Goal: Information Seeking & Learning: Learn about a topic

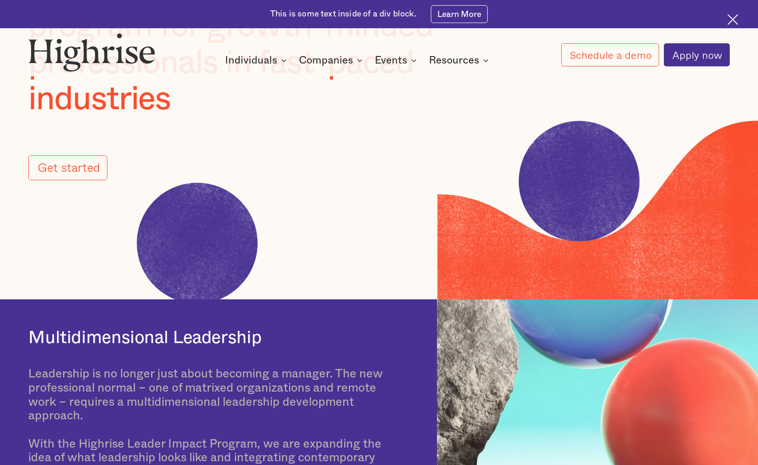
scroll to position [165, 0]
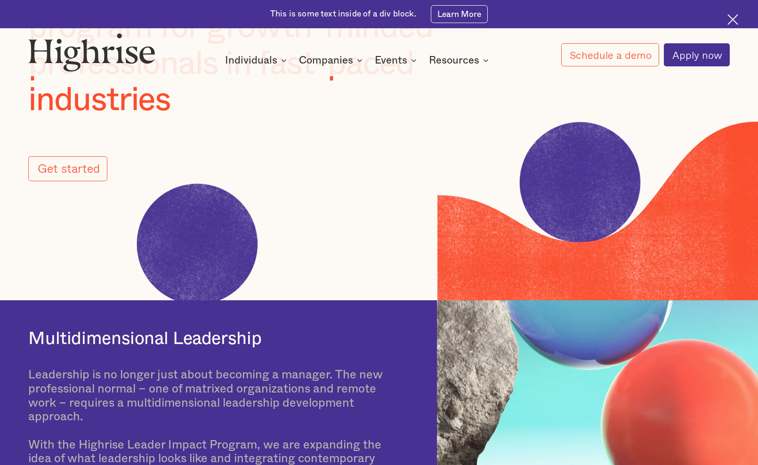
click at [194, 255] on image at bounding box center [197, 244] width 278 height 278
drag, startPoint x: 202, startPoint y: 215, endPoint x: 291, endPoint y: 217, distance: 90.0
click at [291, 217] on image at bounding box center [197, 244] width 278 height 278
click at [585, 173] on div "Online leadership development program for growth-minded professionals in fast-p…" at bounding box center [379, 77] width 758 height 209
click at [461, 176] on div "Online leadership development program for growth-minded professionals in fast-p…" at bounding box center [379, 77] width 758 height 209
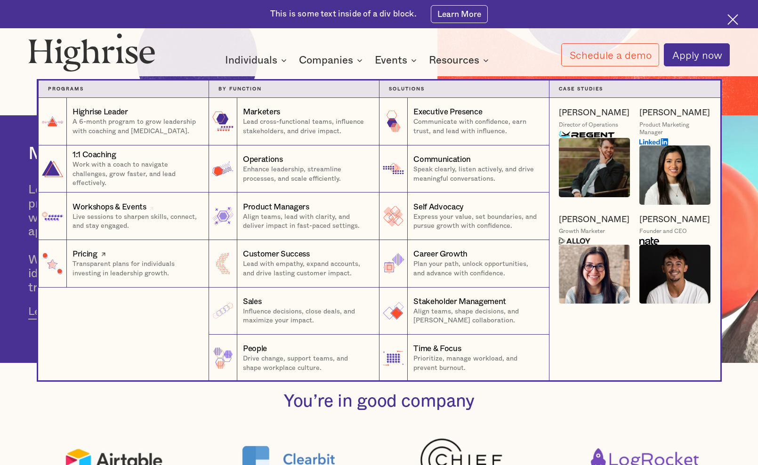
scroll to position [0, 0]
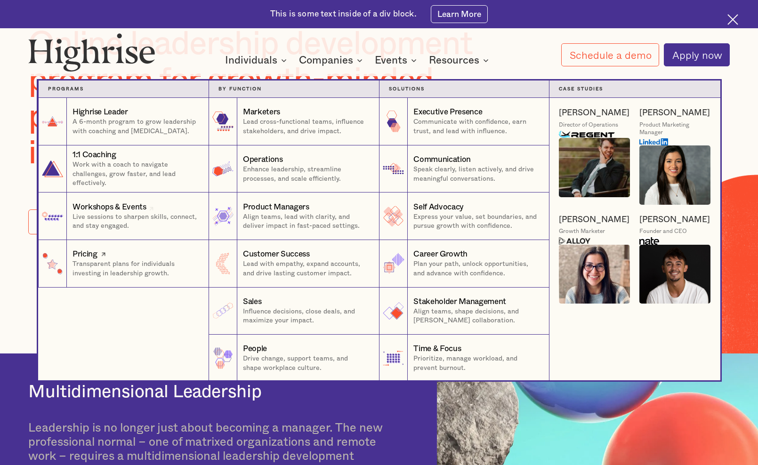
click at [118, 273] on p "Transparent plans for individuals investing in leadership growth." at bounding box center [136, 269] width 127 height 18
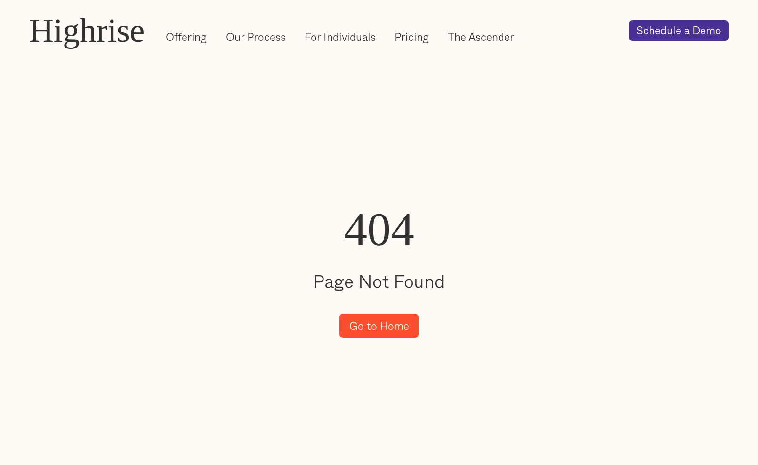
click at [403, 328] on link "Go to Home" at bounding box center [380, 326] width 80 height 24
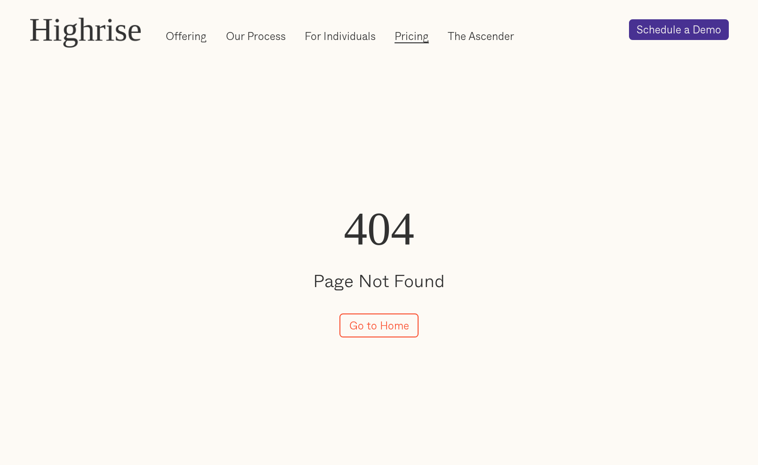
click at [417, 31] on link "Pricing" at bounding box center [412, 36] width 34 height 15
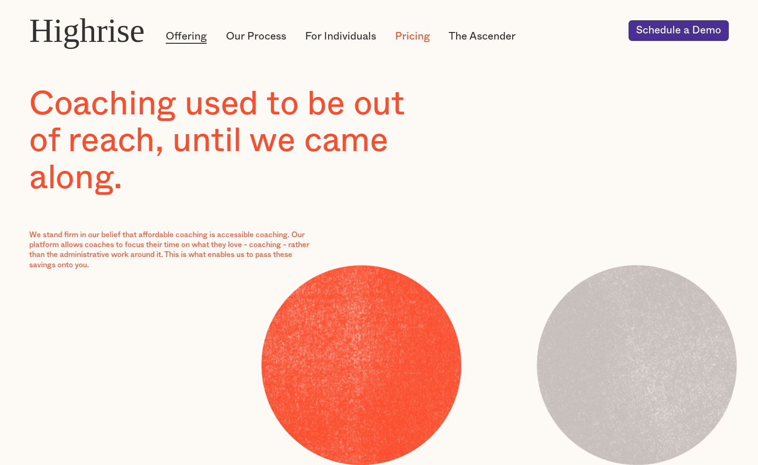
click at [194, 38] on link "Offering" at bounding box center [186, 36] width 41 height 15
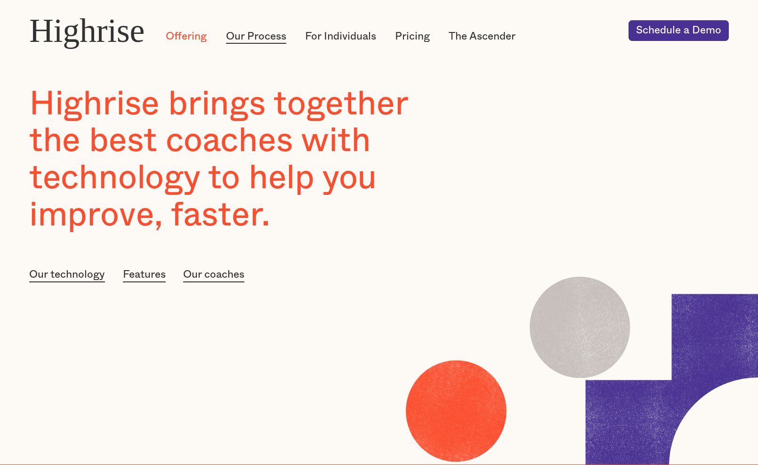
click at [261, 31] on link "Our Process" at bounding box center [256, 36] width 60 height 15
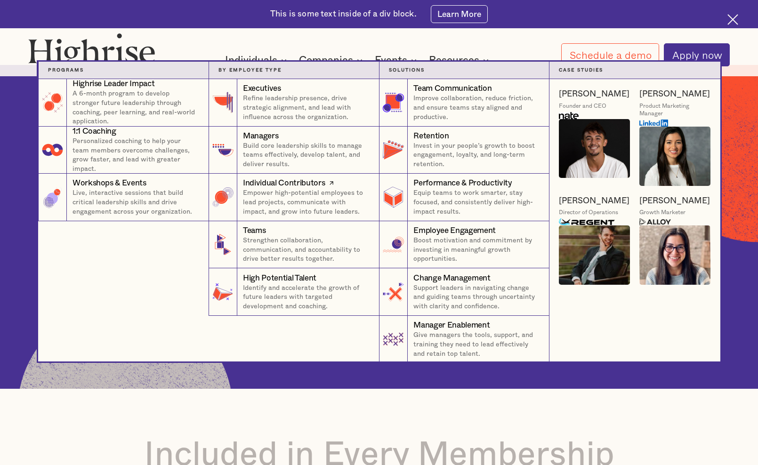
click at [310, 194] on p "Empower high-potential employees to lead projects, communicate with impact, and…" at bounding box center [306, 203] width 127 height 28
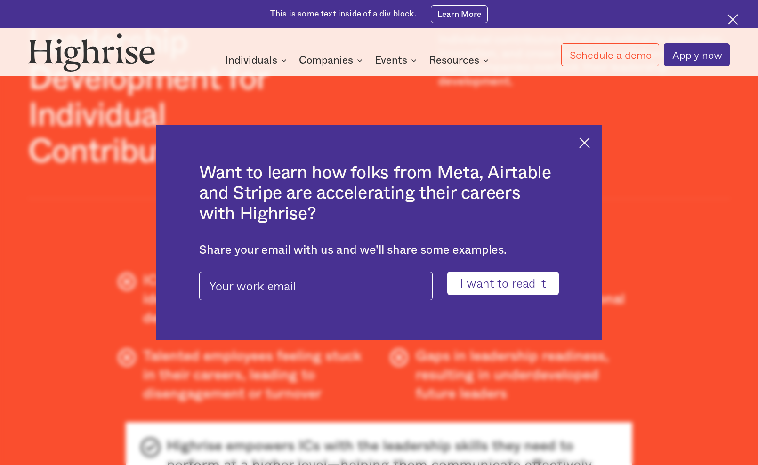
scroll to position [519, 0]
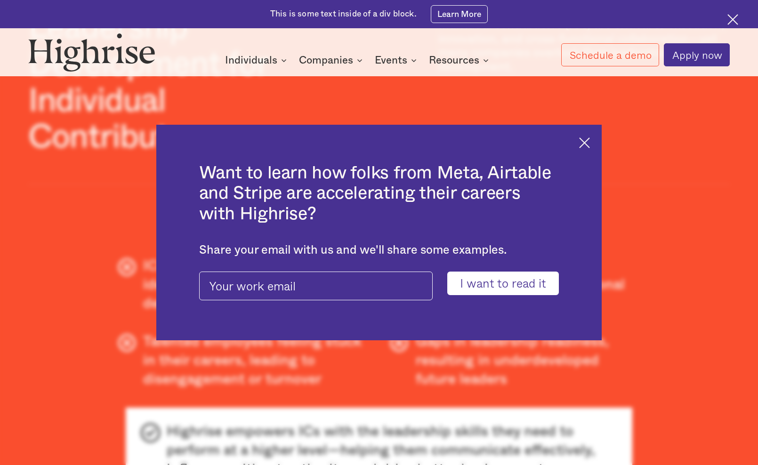
click at [587, 142] on img at bounding box center [584, 142] width 11 height 11
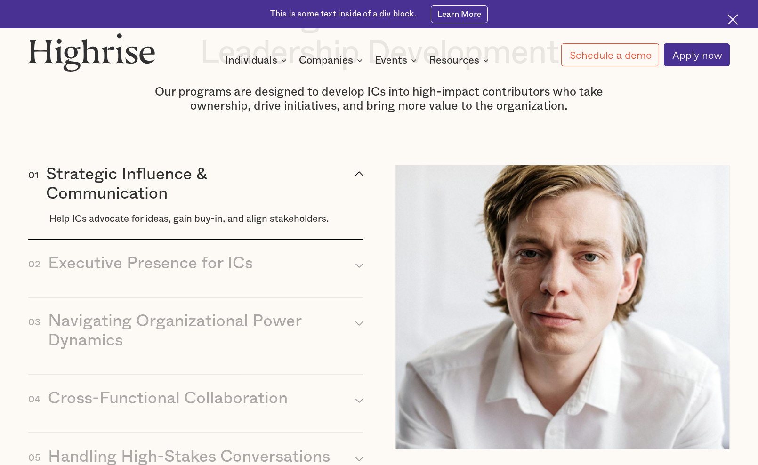
scroll to position [1090, 0]
click at [447, 210] on img at bounding box center [562, 307] width 335 height 284
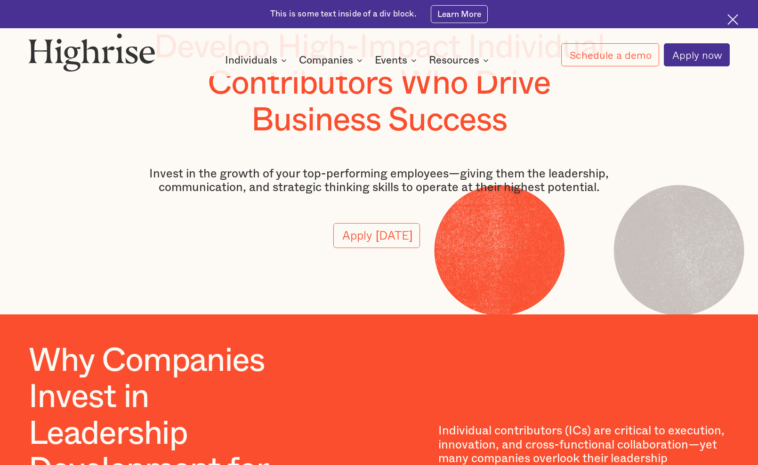
scroll to position [0, 0]
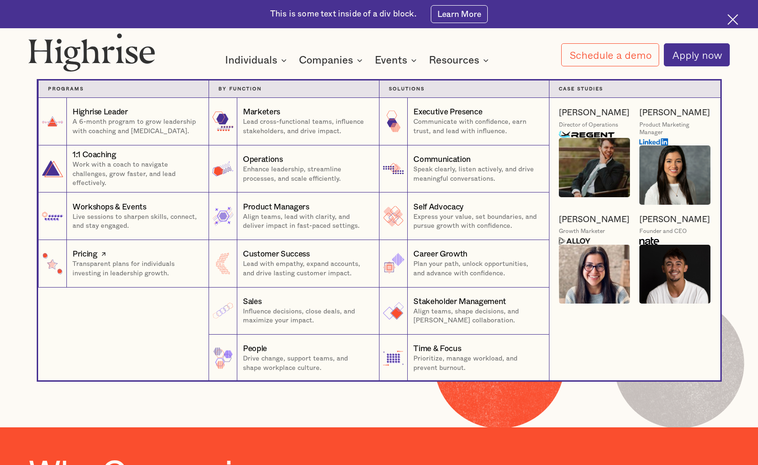
click at [100, 261] on p "Transparent plans for individuals investing in leadership growth." at bounding box center [136, 269] width 127 height 18
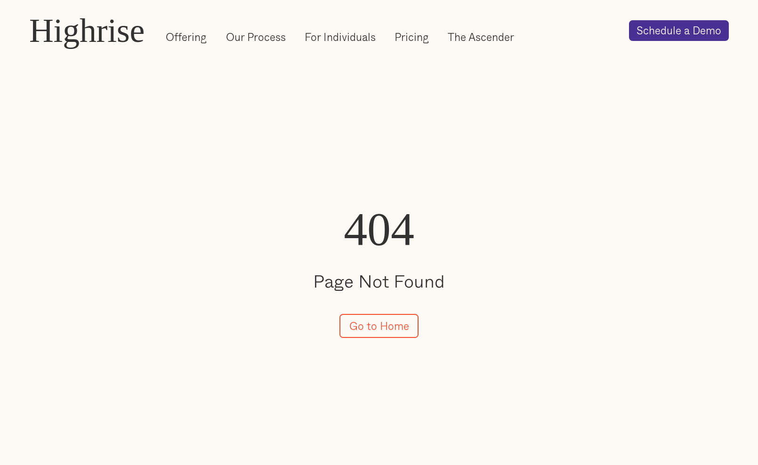
click at [378, 34] on div "Offering Our Process For Individuals Pricing The Ascender Login" at bounding box center [392, 31] width 473 height 28
click at [395, 33] on link "Pricing" at bounding box center [412, 37] width 34 height 15
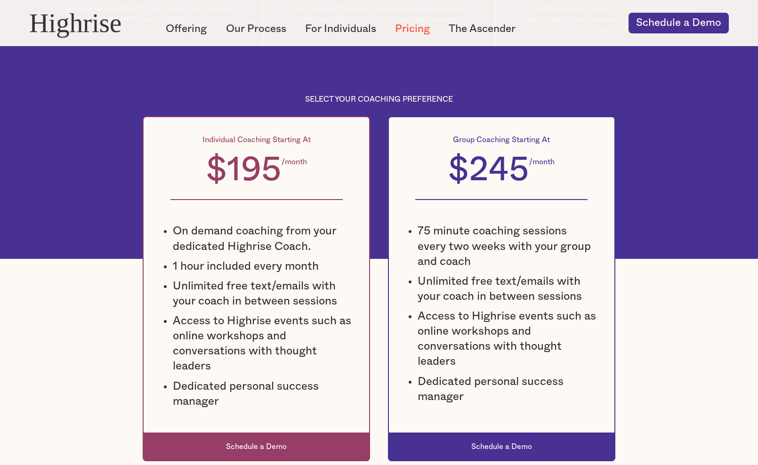
scroll to position [628, 0]
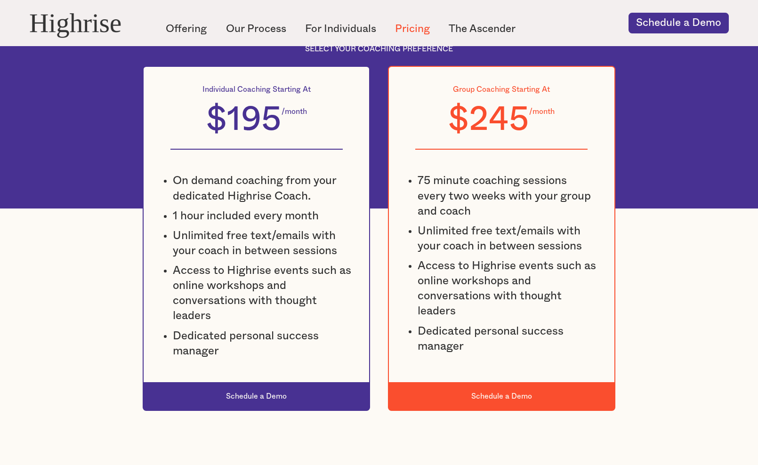
click at [498, 105] on div "$245" at bounding box center [488, 120] width 81 height 34
click at [466, 392] on div "Schedule a Demo" at bounding box center [502, 397] width 226 height 10
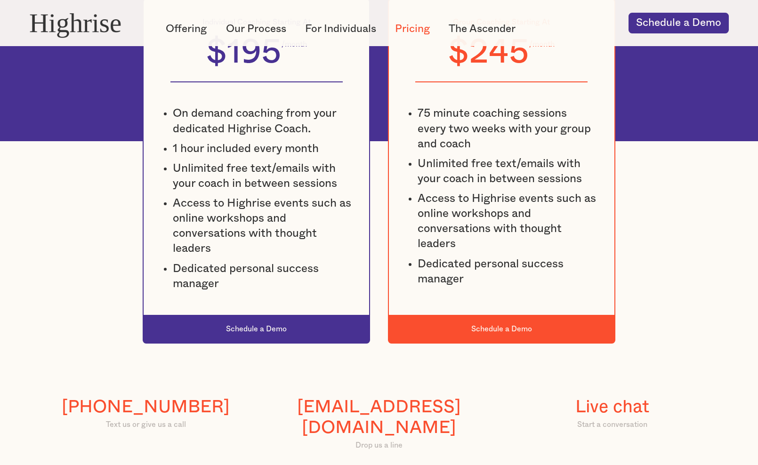
scroll to position [738, 0]
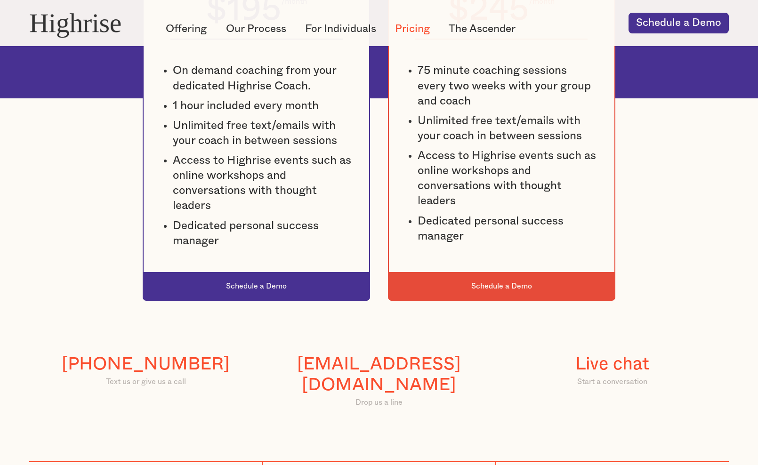
click at [515, 293] on div "Schedule a Demo" at bounding box center [502, 286] width 226 height 28
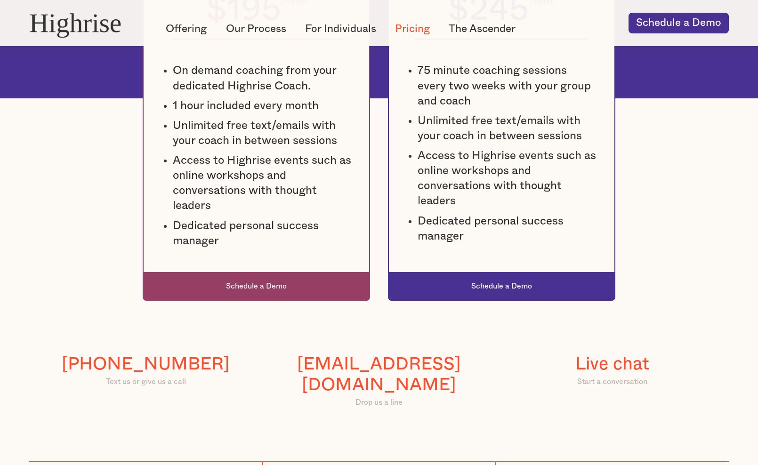
click at [311, 280] on div "Schedule a Demo" at bounding box center [257, 286] width 226 height 28
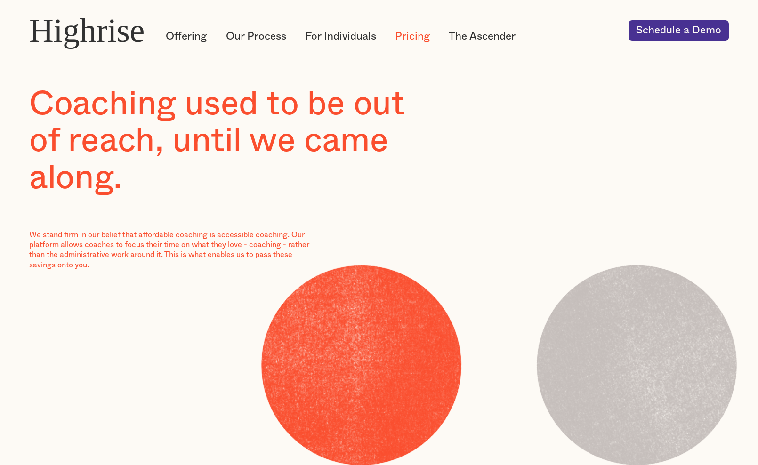
scroll to position [1, 0]
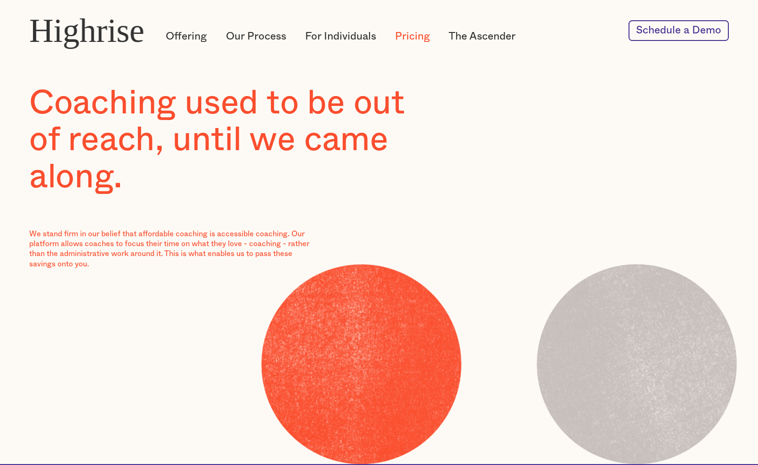
click at [668, 23] on link "Schedule a Demo" at bounding box center [679, 30] width 100 height 21
click at [659, 42] on div "Highrise Highrise Offering Our Process For Individuals Pricing The Ascender Log…" at bounding box center [379, 30] width 758 height 37
click at [659, 36] on link "Schedule a Demo" at bounding box center [679, 30] width 100 height 21
click at [186, 39] on link "Offering" at bounding box center [186, 36] width 41 height 15
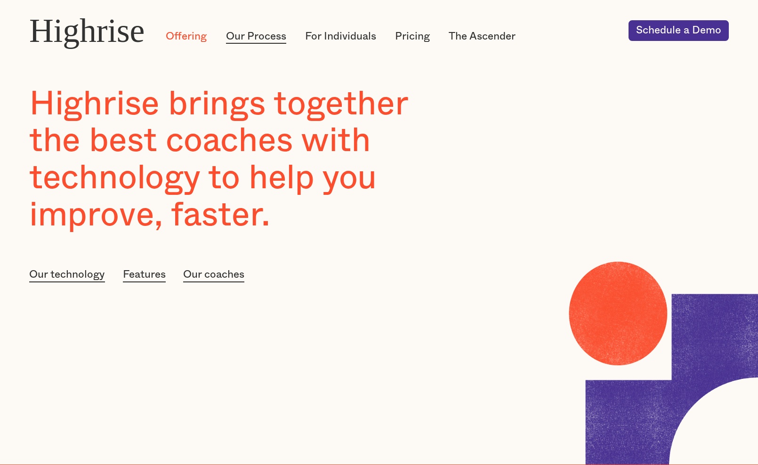
click at [272, 39] on link "Our Process" at bounding box center [256, 36] width 60 height 15
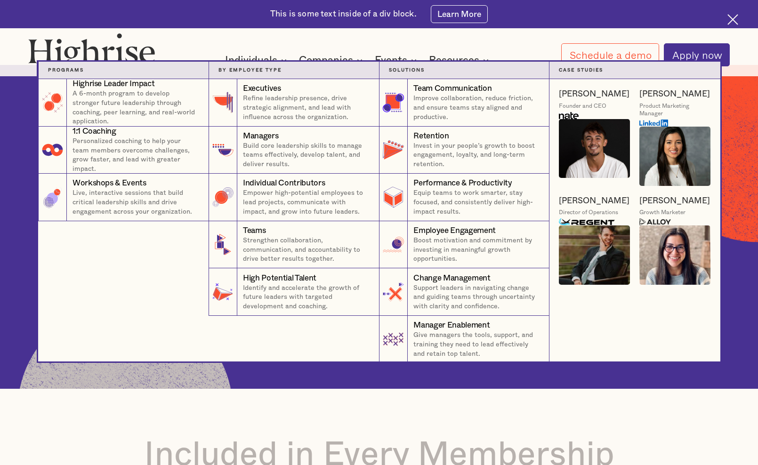
click at [317, 59] on div "Companies" at bounding box center [326, 60] width 54 height 11
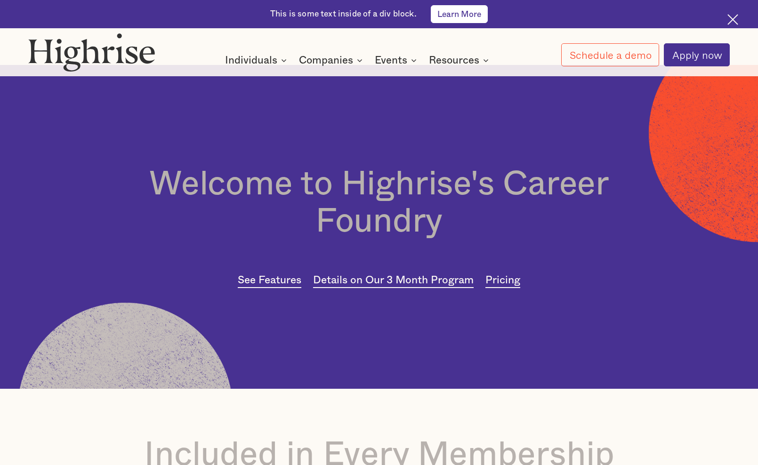
click at [460, 20] on link "Learn More" at bounding box center [459, 14] width 57 height 18
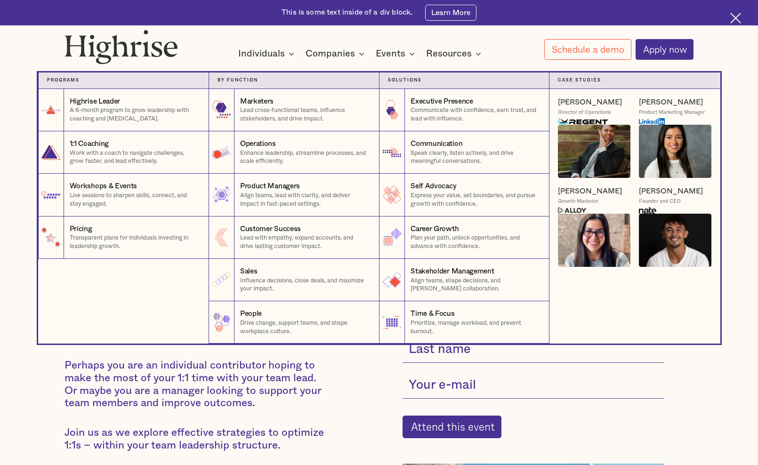
click at [255, 52] on div "Individuals" at bounding box center [261, 53] width 47 height 11
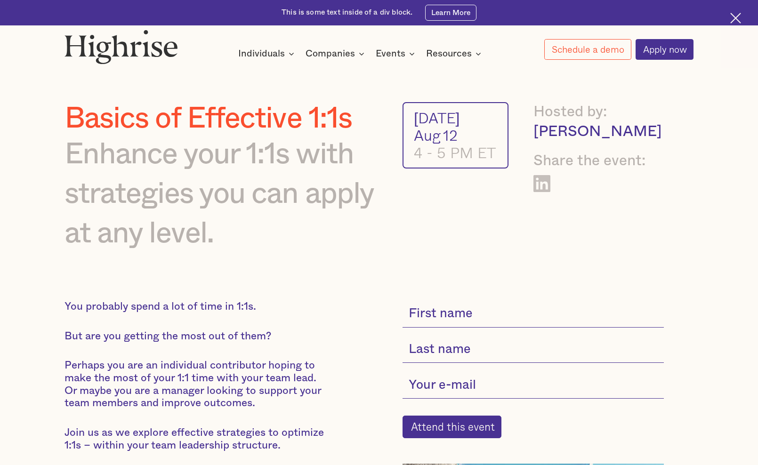
click at [147, 53] on img at bounding box center [122, 47] width 114 height 34
click at [676, 49] on link "Apply now" at bounding box center [665, 49] width 58 height 21
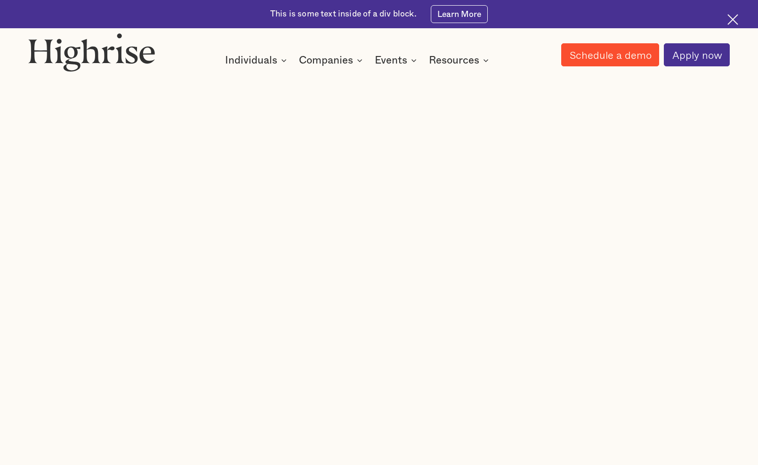
click at [615, 55] on link "Schedule a demo" at bounding box center [610, 54] width 98 height 23
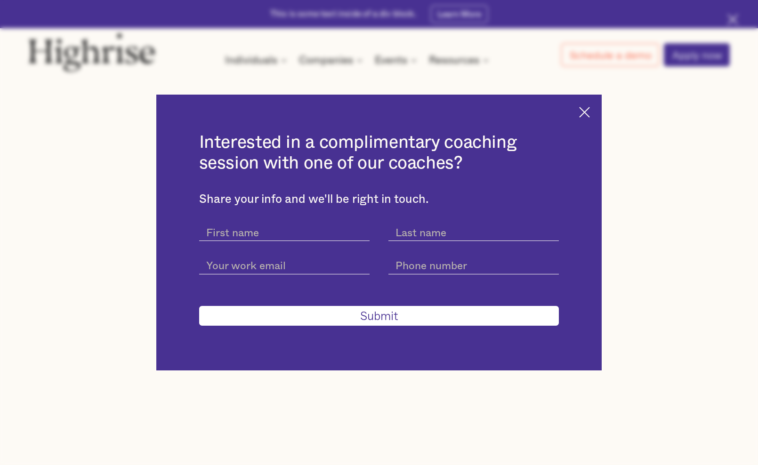
click at [582, 113] on img at bounding box center [584, 112] width 11 height 11
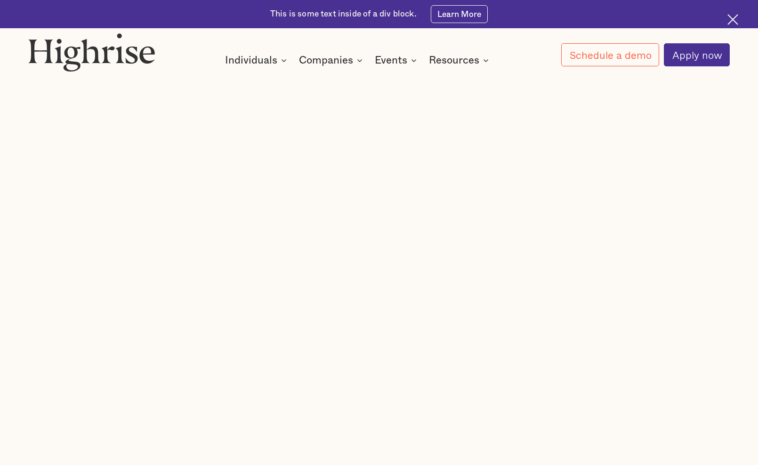
click at [733, 17] on img at bounding box center [733, 19] width 11 height 11
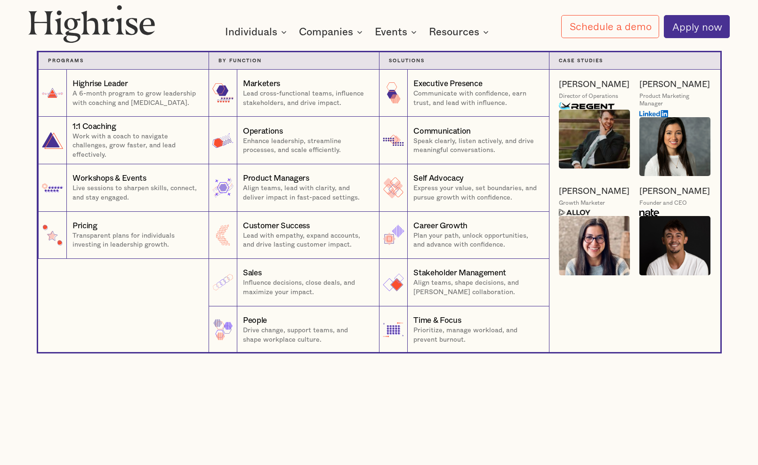
click at [260, 31] on div "Individuals" at bounding box center [251, 31] width 52 height 11
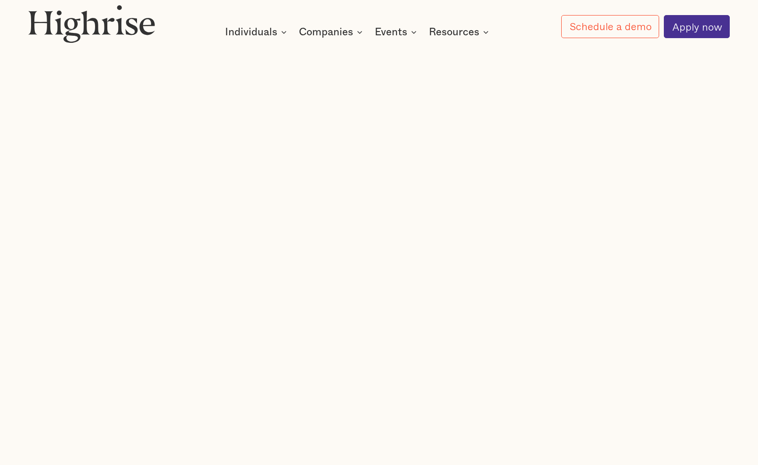
click at [105, 35] on img at bounding box center [91, 24] width 127 height 38
